Goal: Task Accomplishment & Management: Use online tool/utility

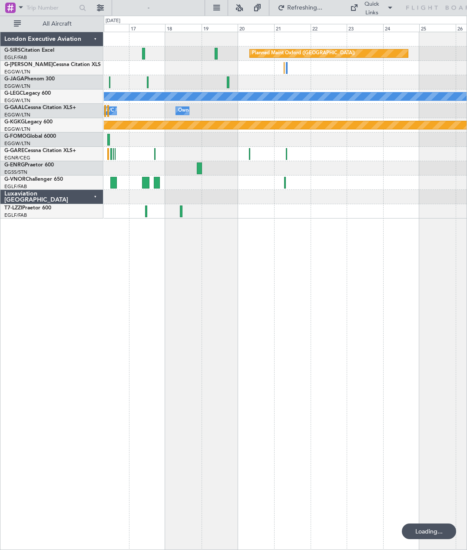
click at [141, 211] on div at bounding box center [285, 211] width 362 height 14
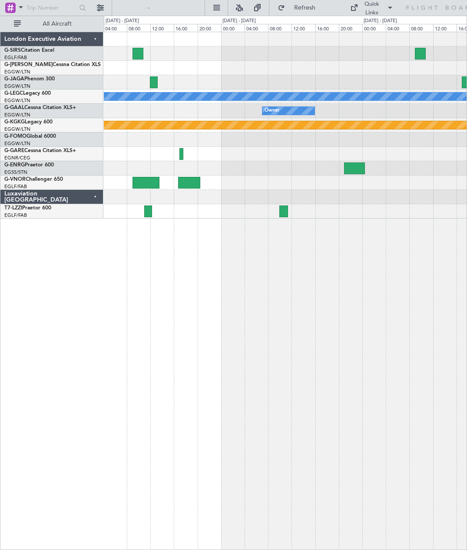
click at [143, 215] on div at bounding box center [285, 211] width 362 height 14
click at [144, 212] on div at bounding box center [148, 211] width 8 height 12
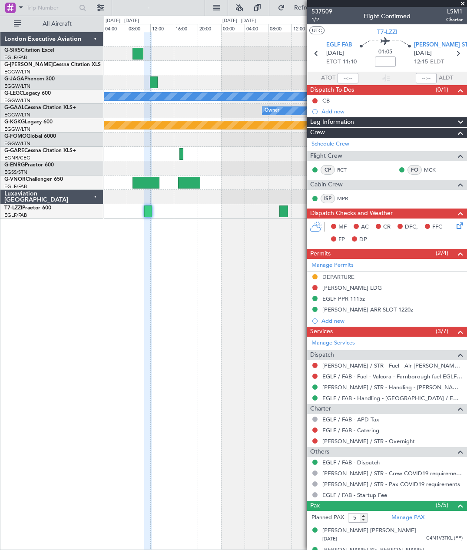
click at [465, 1] on span at bounding box center [462, 4] width 9 height 8
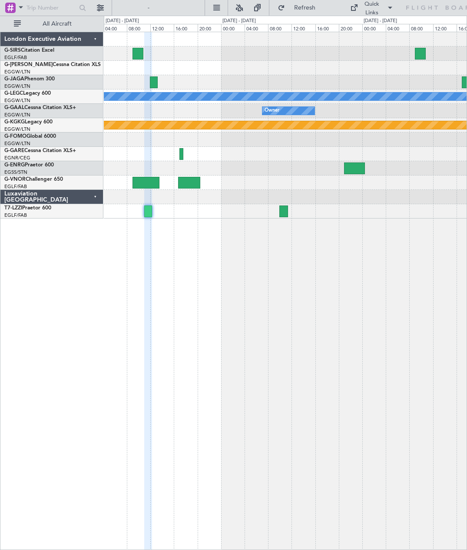
type input "0"
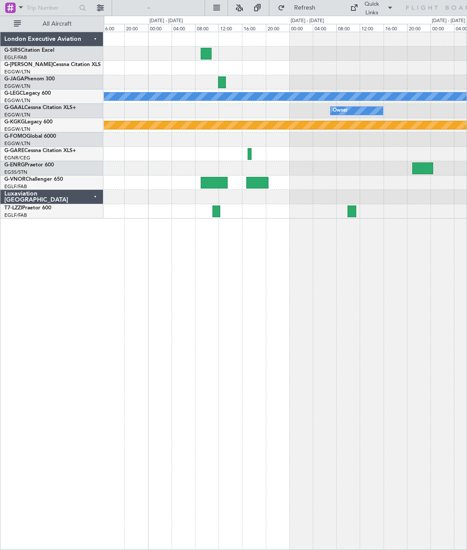
click at [347, 209] on div at bounding box center [351, 211] width 9 height 12
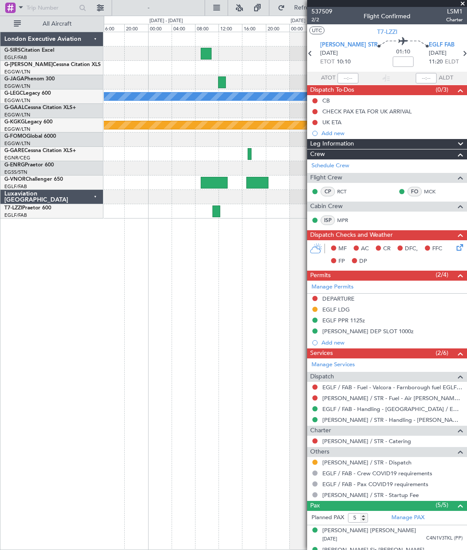
click at [47, 337] on div "London Executive Aviation G-SIRS Citation Excel EGLF/FAB London ([GEOGRAPHIC_DA…" at bounding box center [51, 291] width 103 height 518
click at [465, 3] on span at bounding box center [462, 4] width 9 height 8
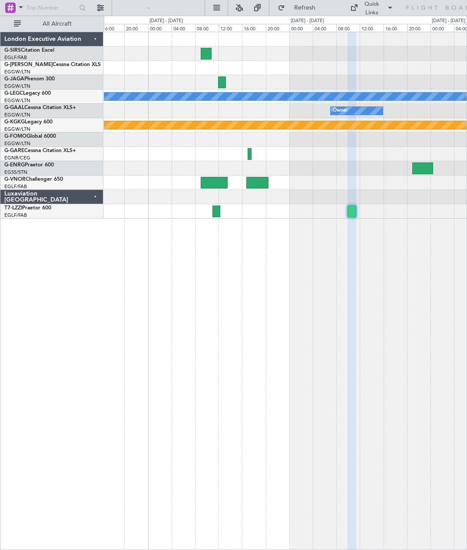
type input "0"
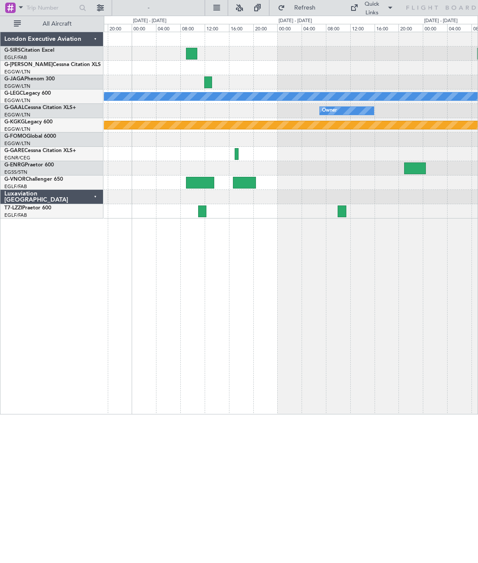
click at [203, 213] on div at bounding box center [202, 211] width 8 height 12
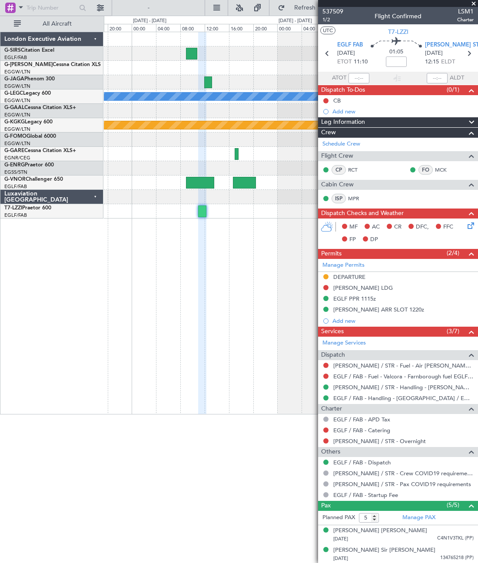
click at [466, 5] on span at bounding box center [473, 4] width 9 height 8
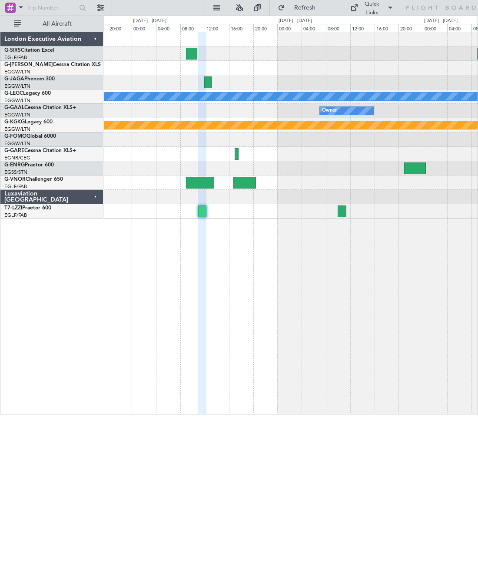
type input "0"
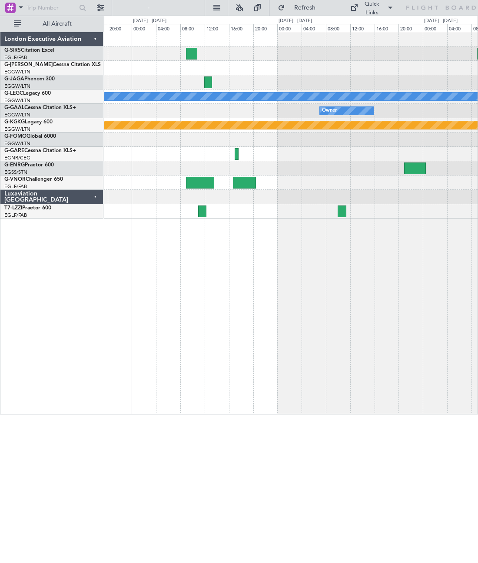
click at [344, 212] on div at bounding box center [341, 211] width 9 height 12
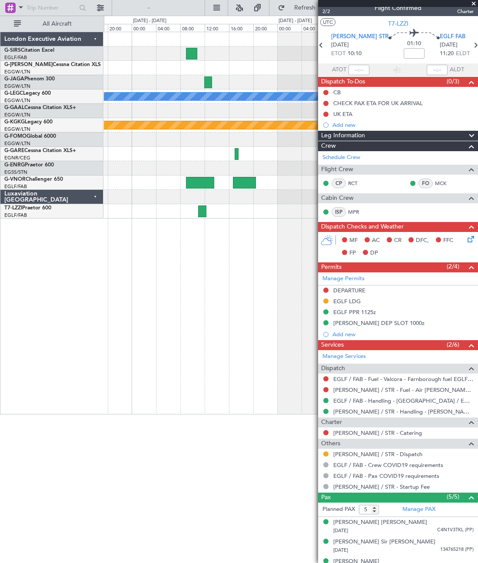
scroll to position [7, 0]
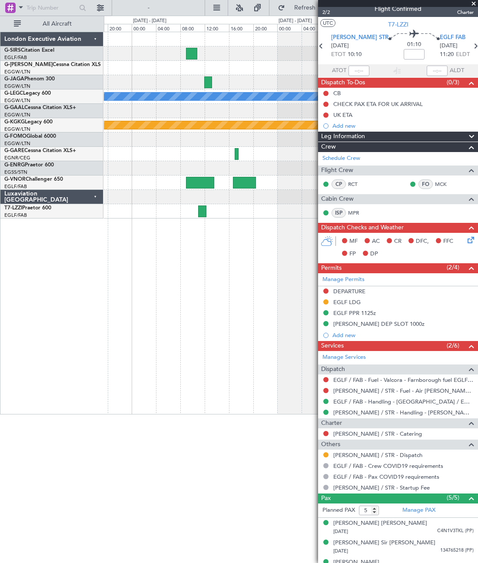
click at [199, 414] on html "[DATE] - [DATE] Refresh Quick Links All Aircraft Planned Maint [GEOGRAPHIC_DATA…" at bounding box center [239, 207] width 478 height 414
